Goal: Transaction & Acquisition: Purchase product/service

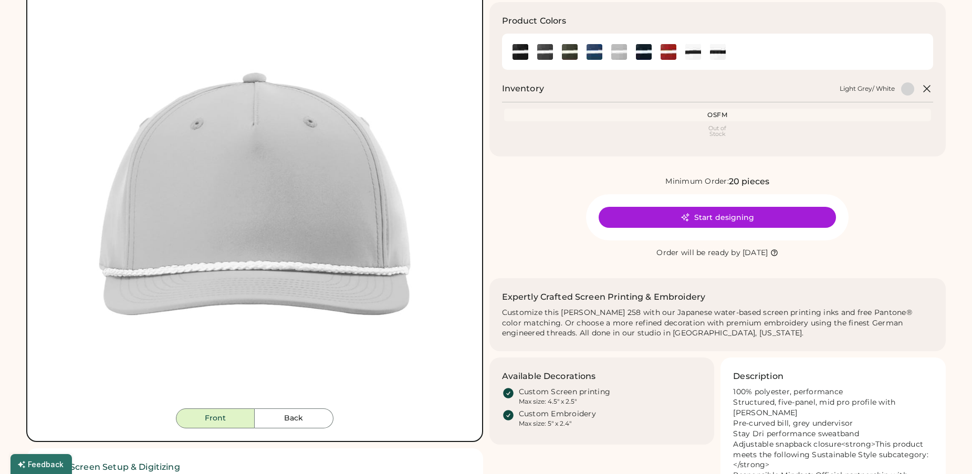
scroll to position [105, 0]
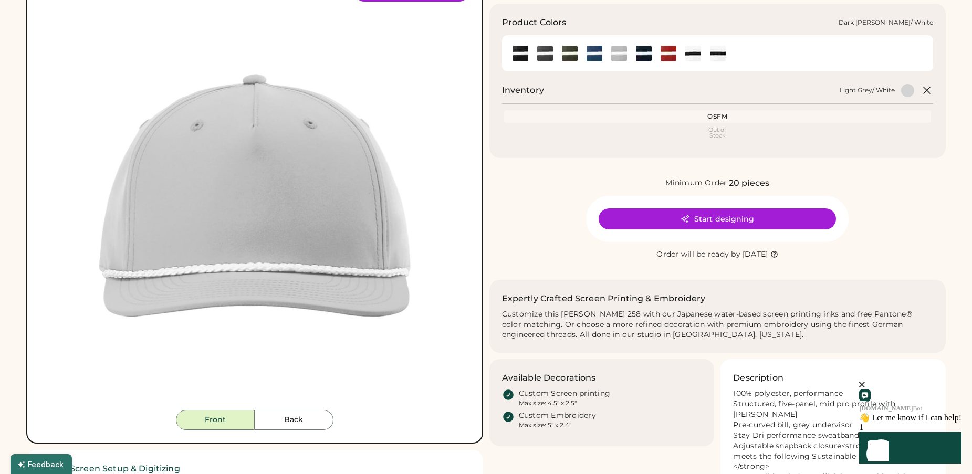
click at [573, 55] on img at bounding box center [570, 54] width 16 height 16
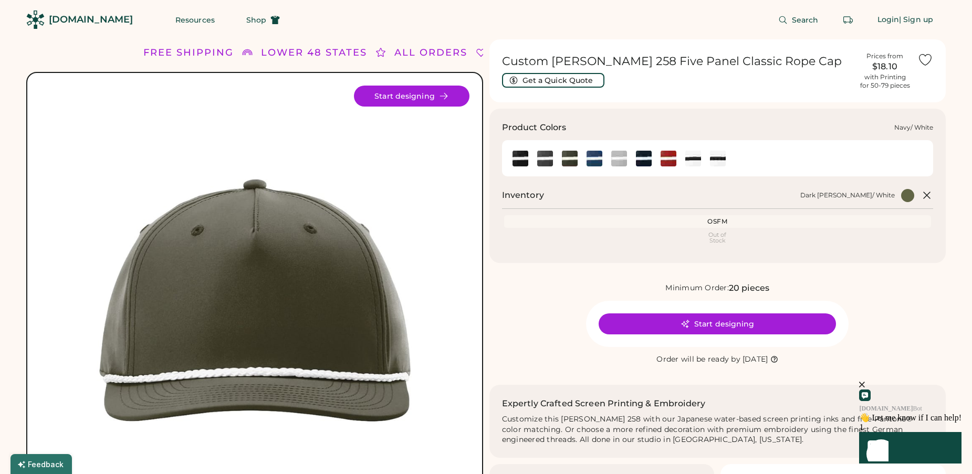
click at [647, 160] on img at bounding box center [644, 159] width 16 height 16
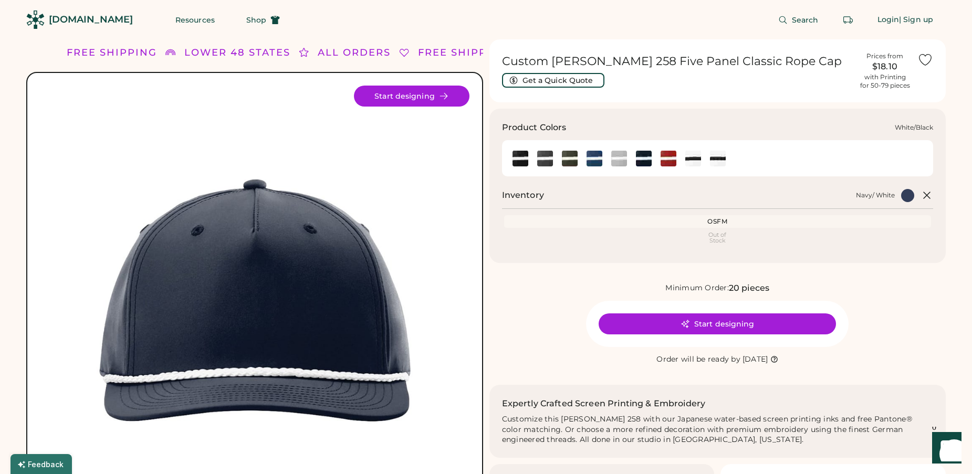
click at [690, 161] on img at bounding box center [694, 159] width 16 height 16
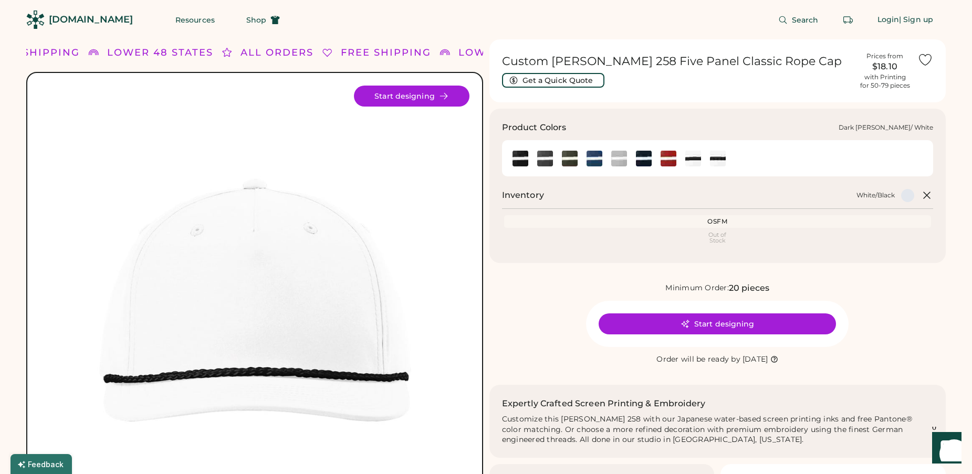
click at [567, 158] on img at bounding box center [570, 159] width 16 height 16
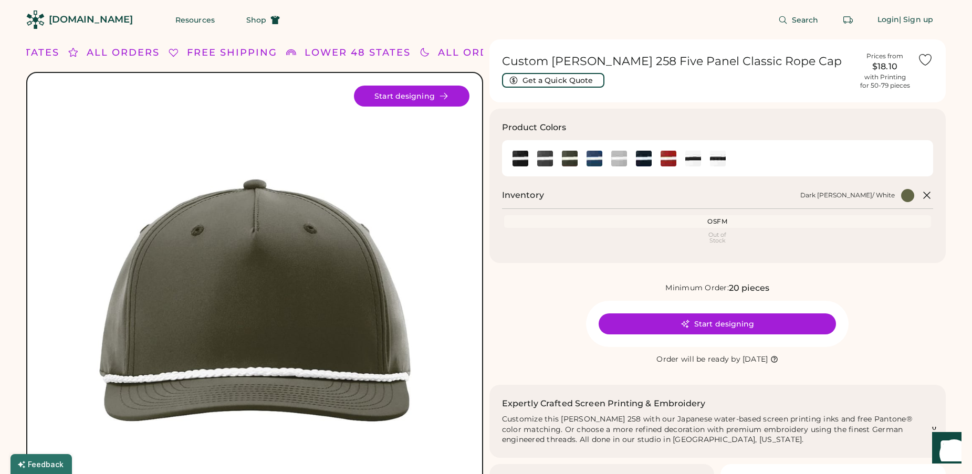
click at [272, 305] on img at bounding box center [255, 301] width 430 height 430
